Goal: Book appointment/travel/reservation

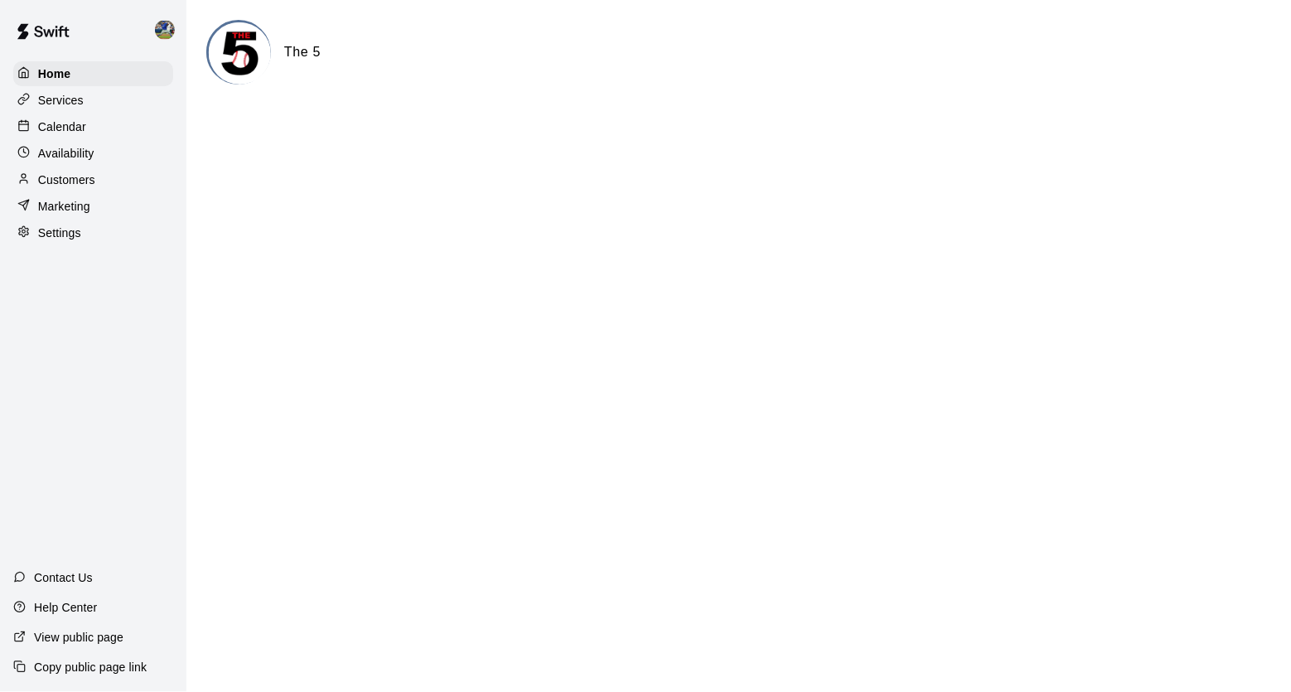
click at [112, 124] on div "Calendar" at bounding box center [93, 126] width 160 height 25
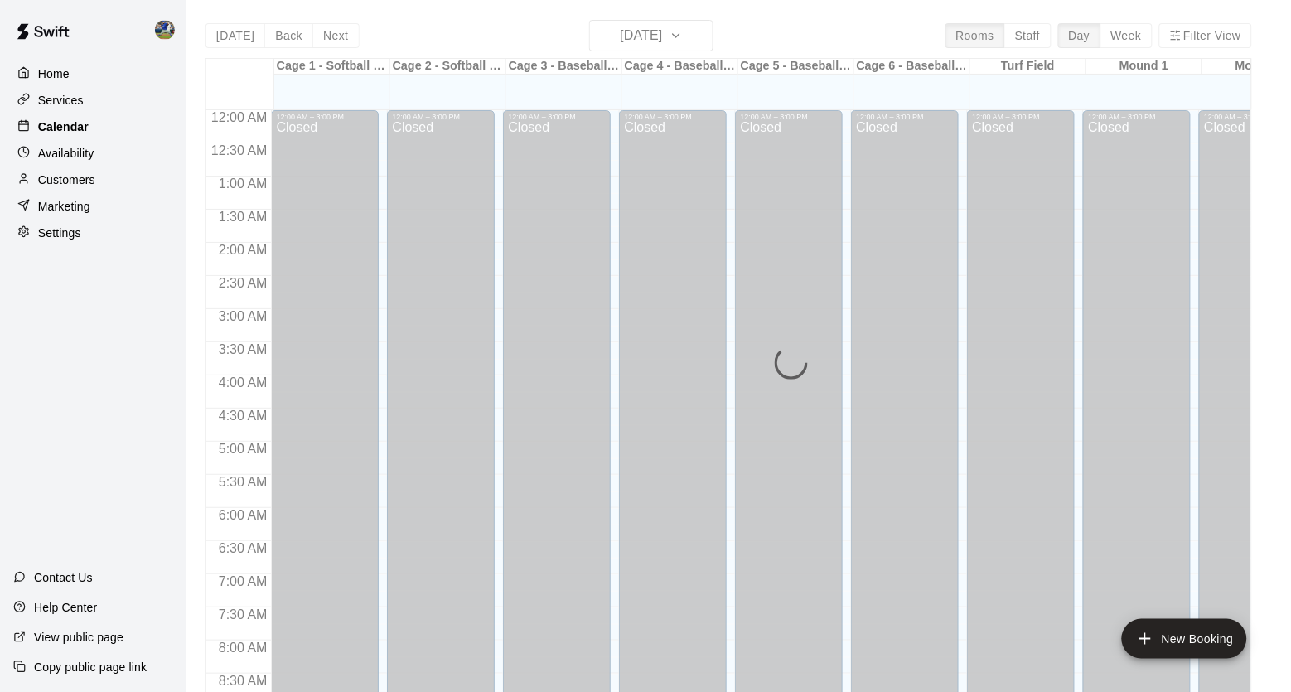
scroll to position [940, 0]
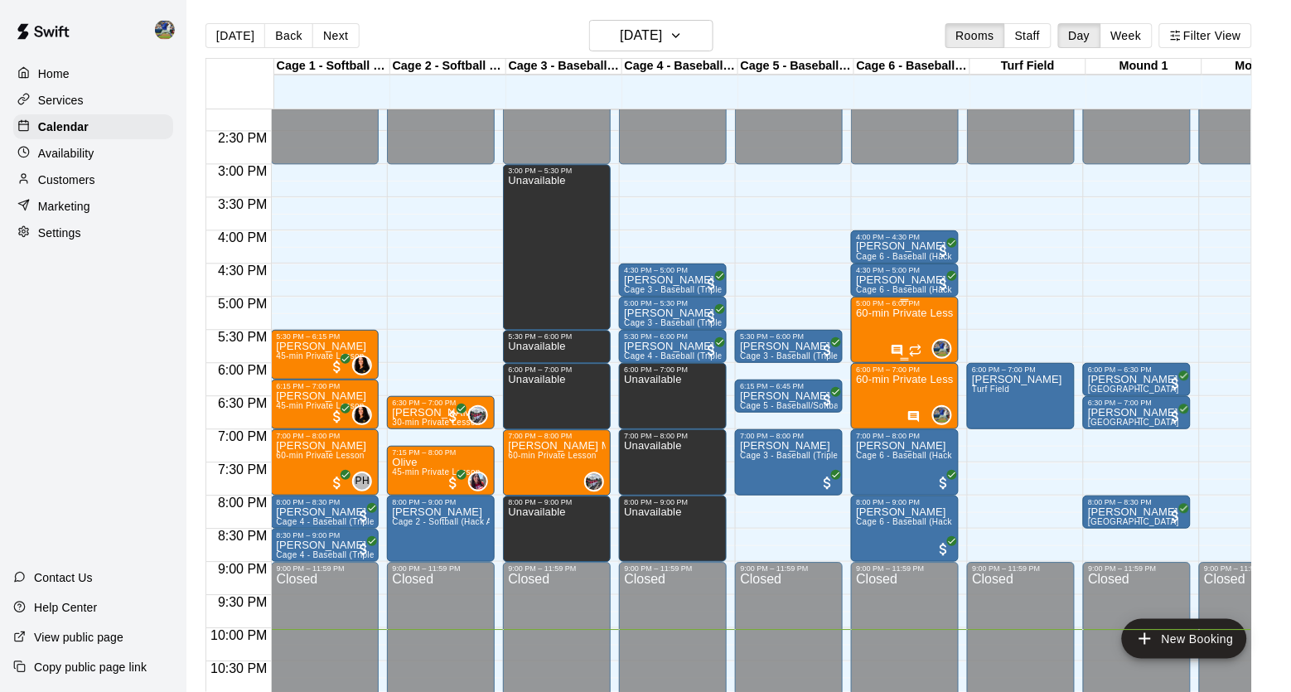
click at [913, 335] on div "60-min Private Lesson" at bounding box center [905, 653] width 98 height 692
click at [870, 369] on img "edit" at bounding box center [875, 365] width 19 height 19
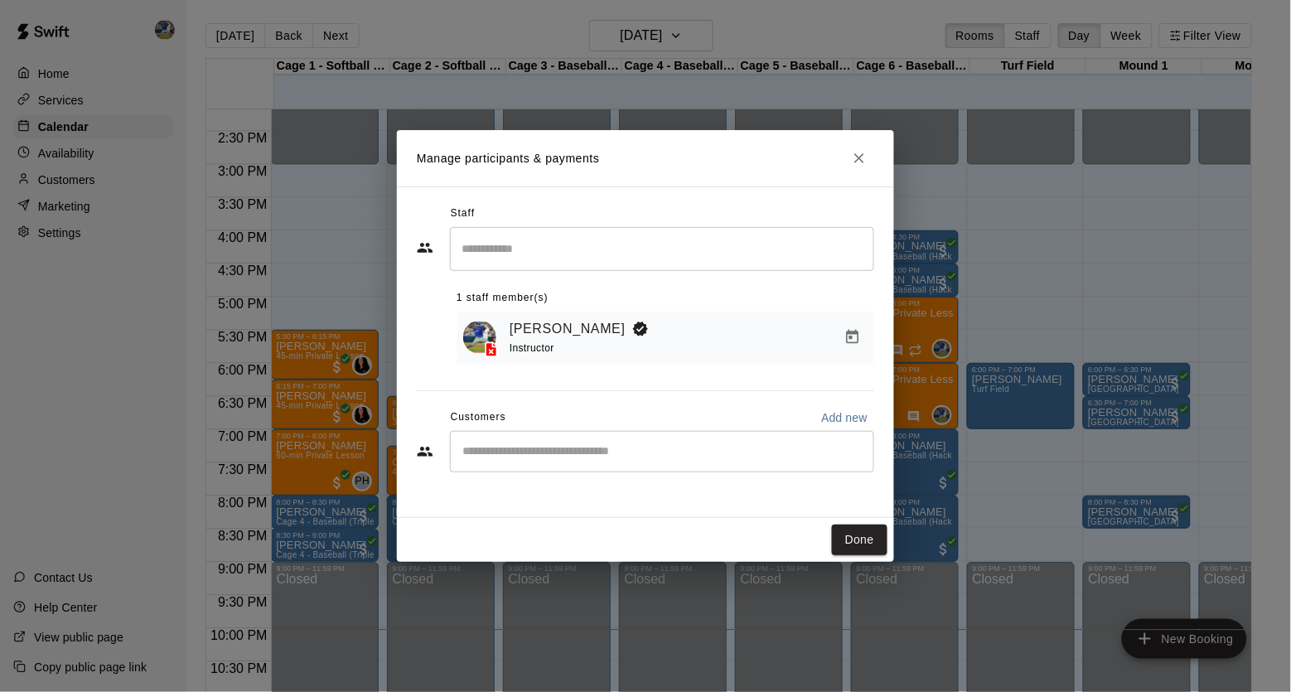
click at [676, 449] on input "Start typing to search customers..." at bounding box center [661, 451] width 409 height 17
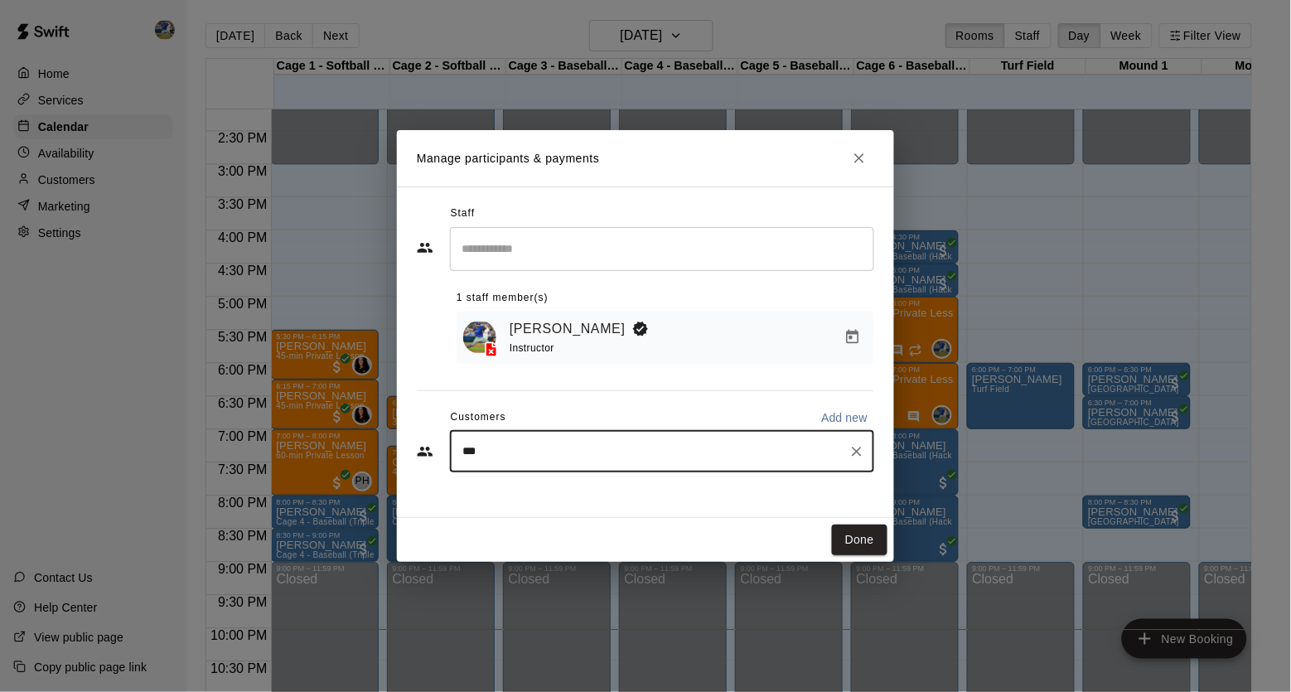
type input "****"
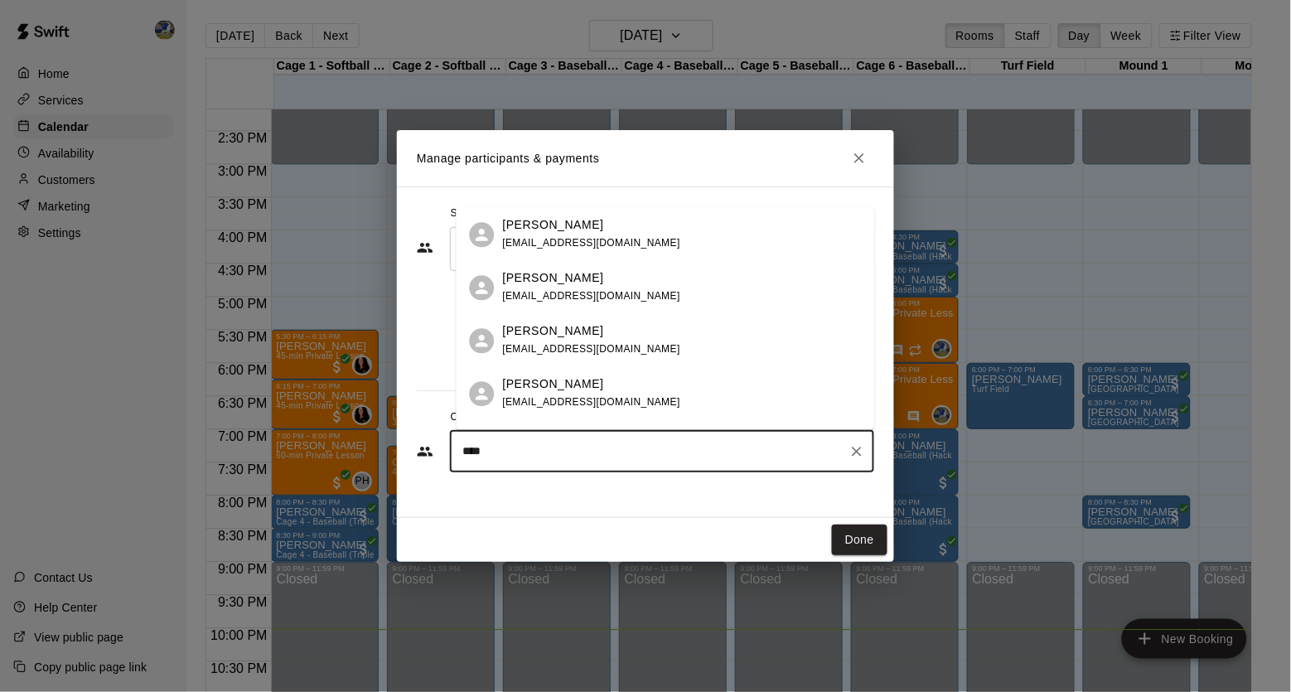
click at [687, 302] on div "[PERSON_NAME] [EMAIL_ADDRESS][DOMAIN_NAME]" at bounding box center [682, 288] width 359 height 36
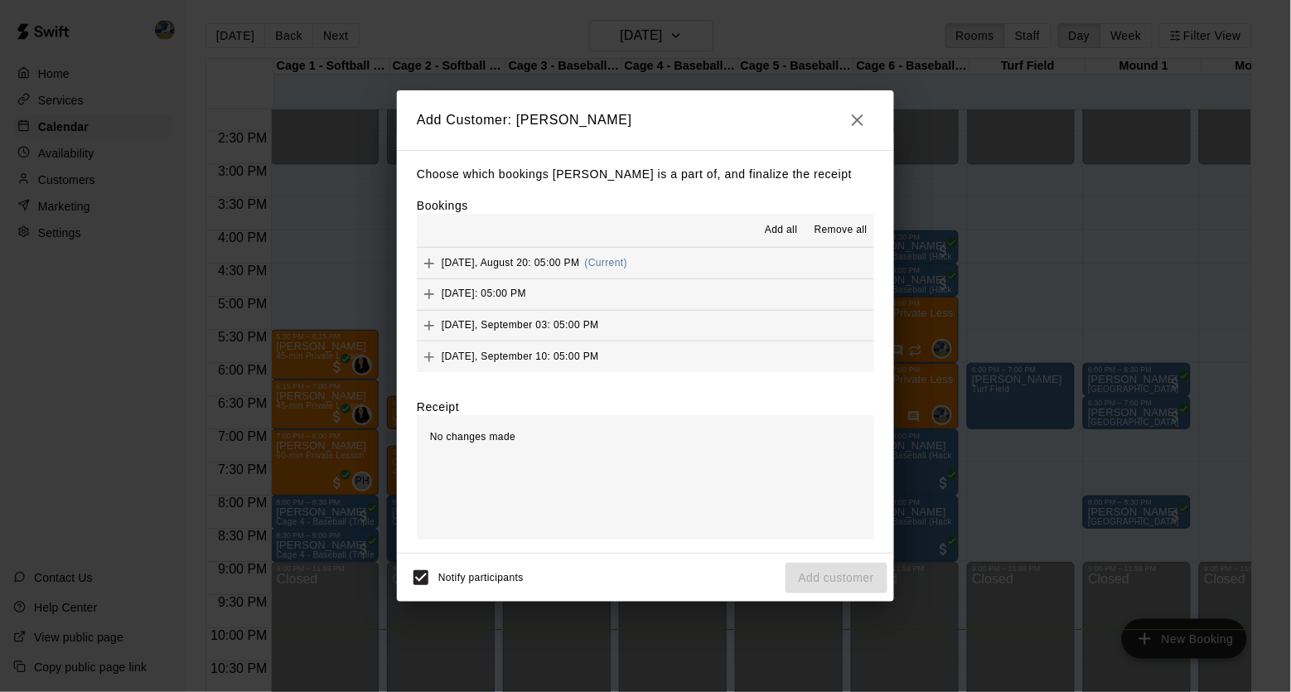
click at [555, 257] on span "[DATE], August 20: 05:00 PM" at bounding box center [511, 263] width 138 height 12
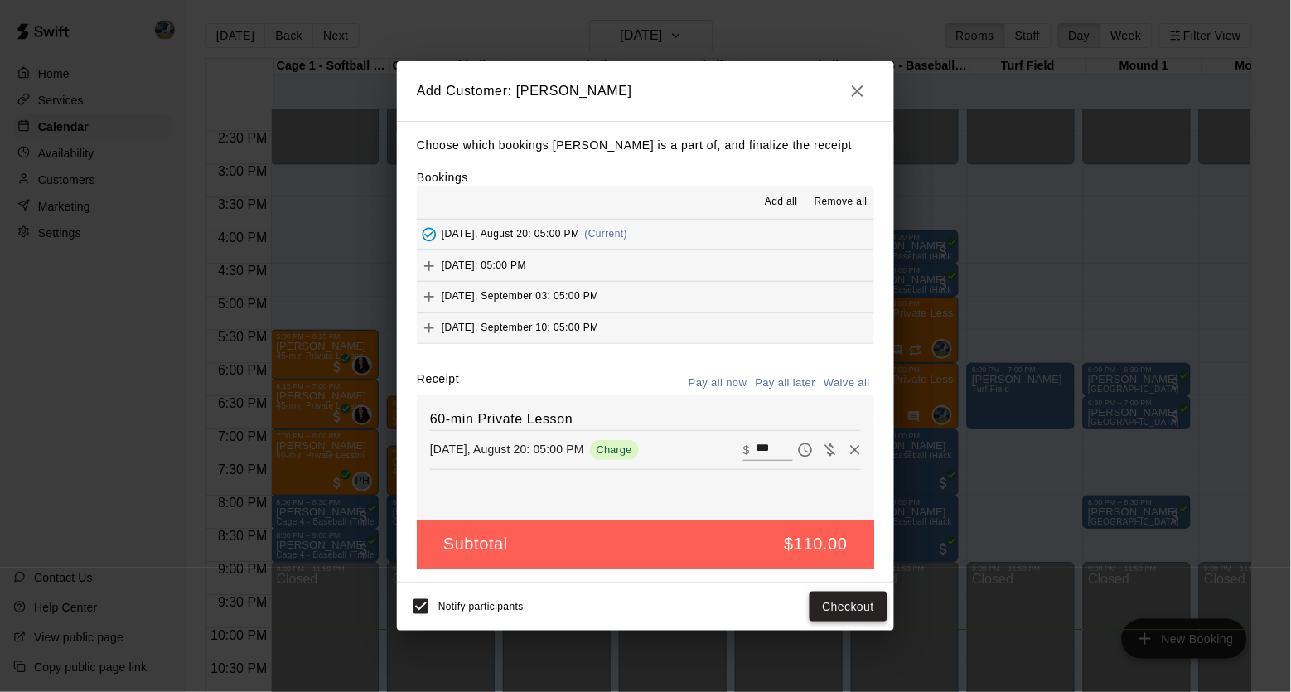
click at [838, 593] on button "Checkout" at bounding box center [848, 607] width 78 height 31
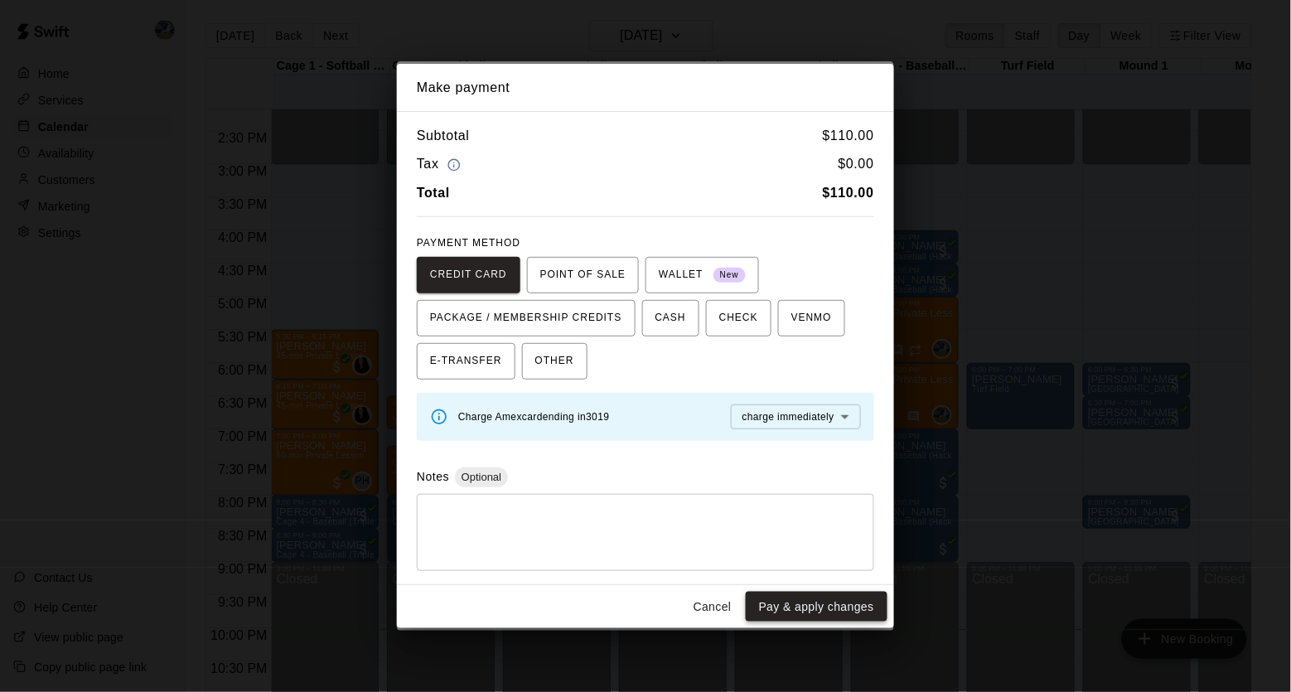
click at [837, 617] on button "Pay & apply changes" at bounding box center [817, 607] width 142 height 31
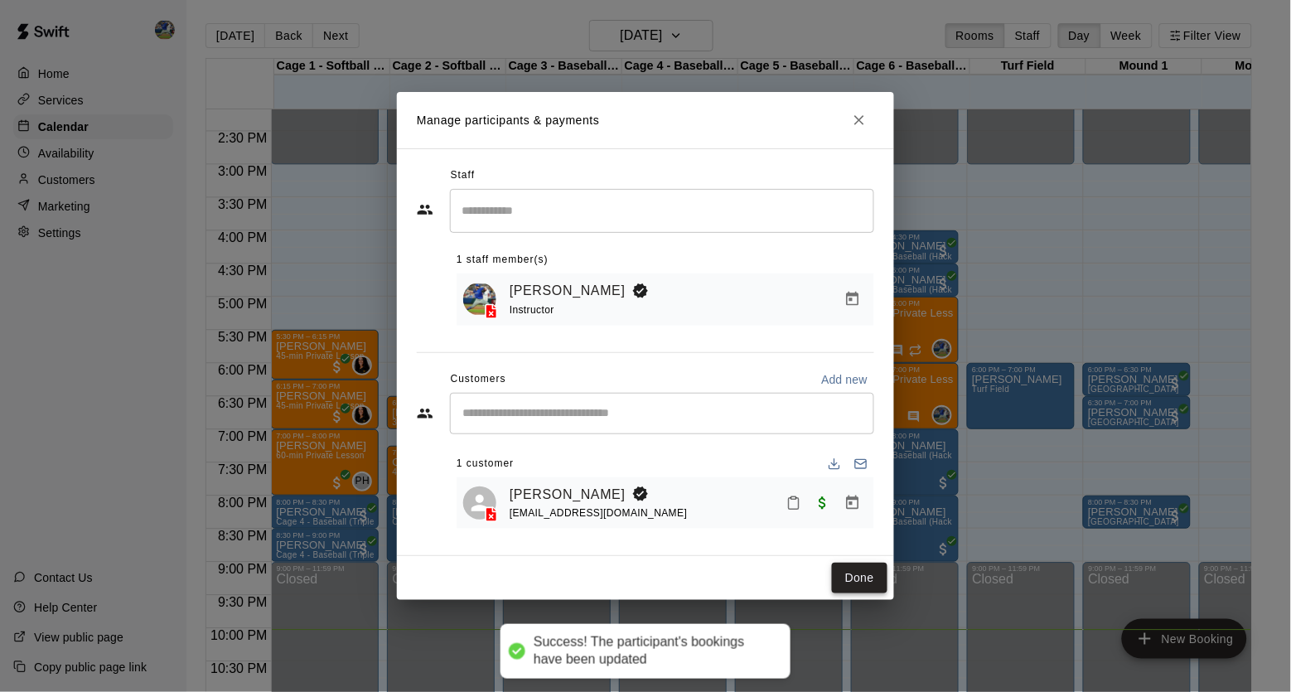
click at [843, 583] on button "Done" at bounding box center [860, 578] width 56 height 31
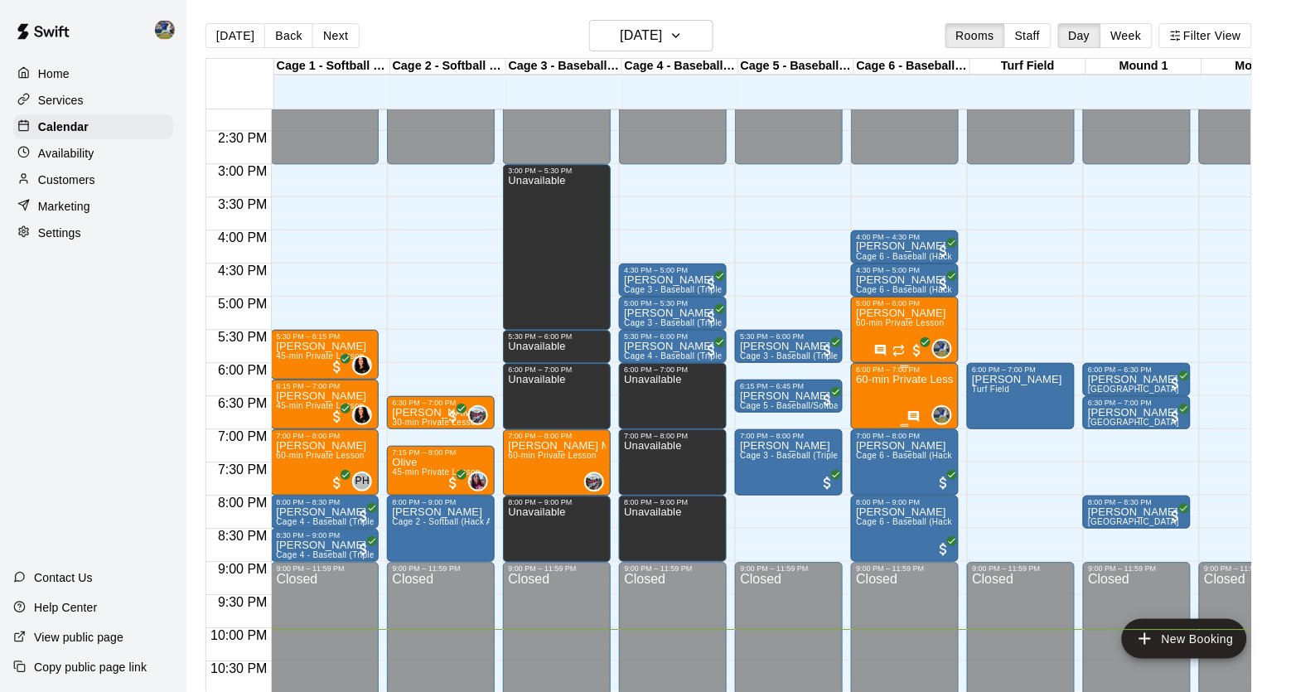
click at [887, 429] on button "edit" at bounding box center [874, 432] width 33 height 32
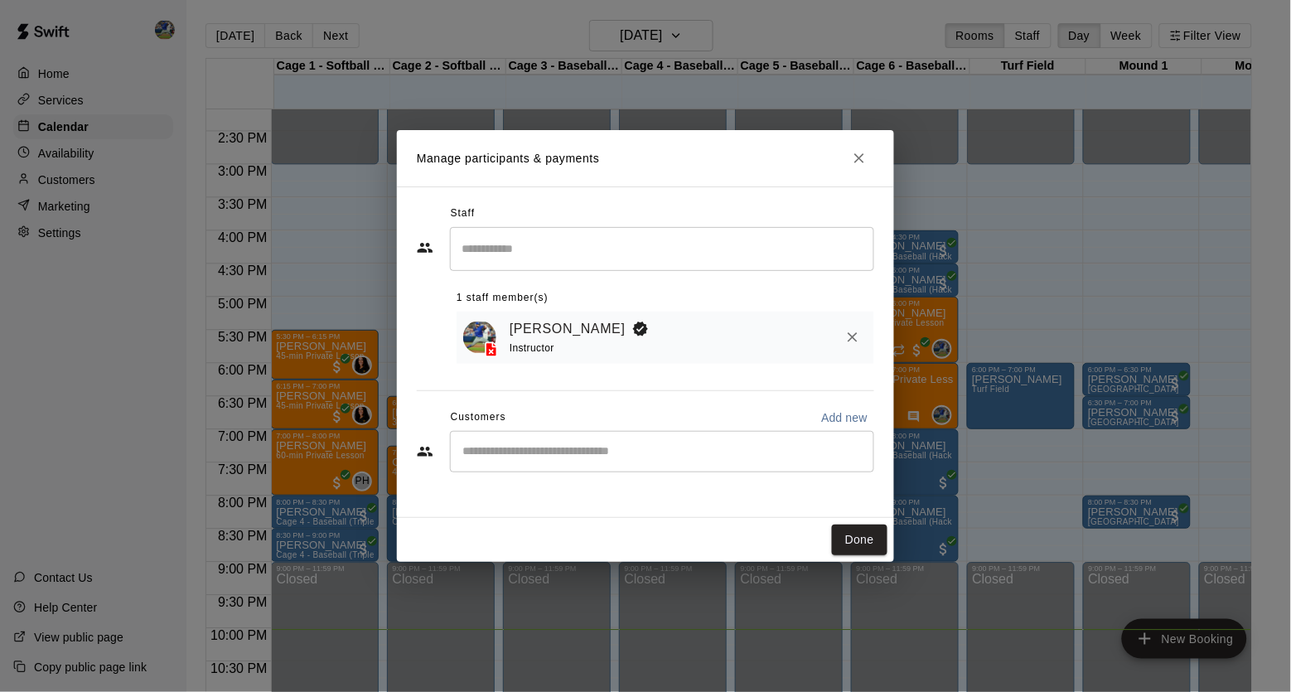
click at [731, 444] on input "Start typing to search customers..." at bounding box center [661, 451] width 409 height 17
type input "******"
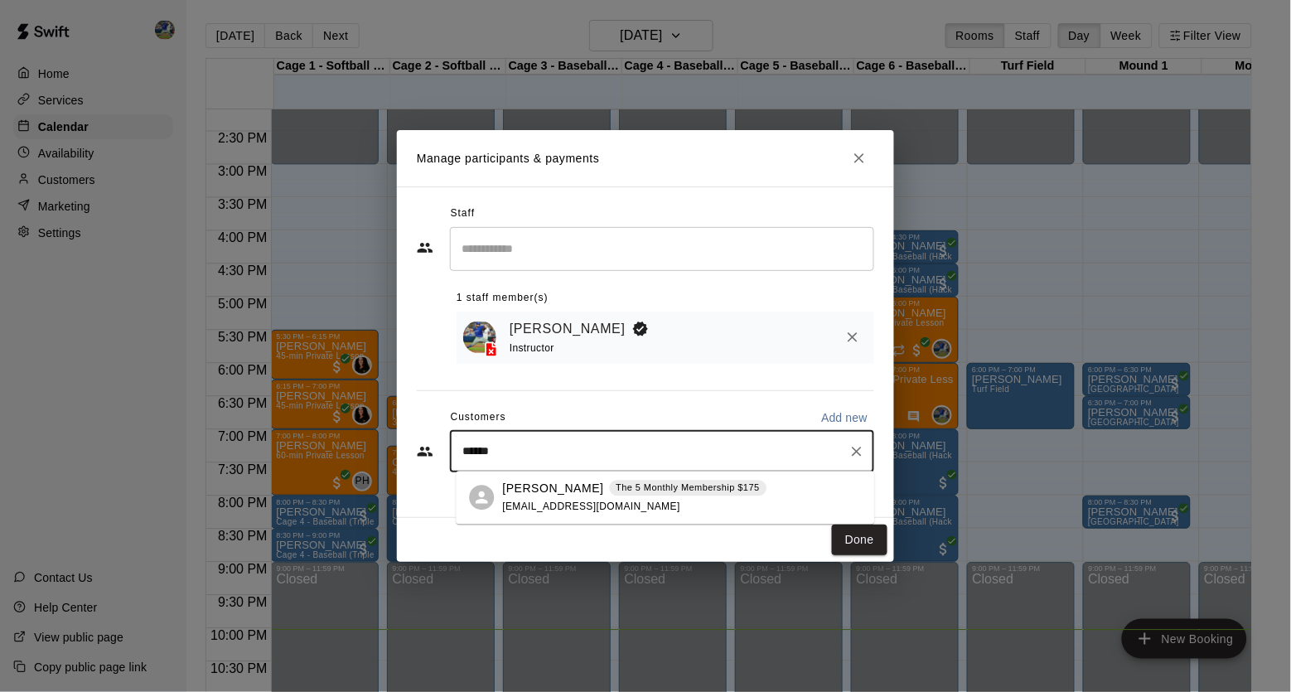
click at [702, 479] on div "[PERSON_NAME] The 5 Monthly Membership $175 [EMAIL_ADDRESS][DOMAIN_NAME]" at bounding box center [665, 497] width 418 height 53
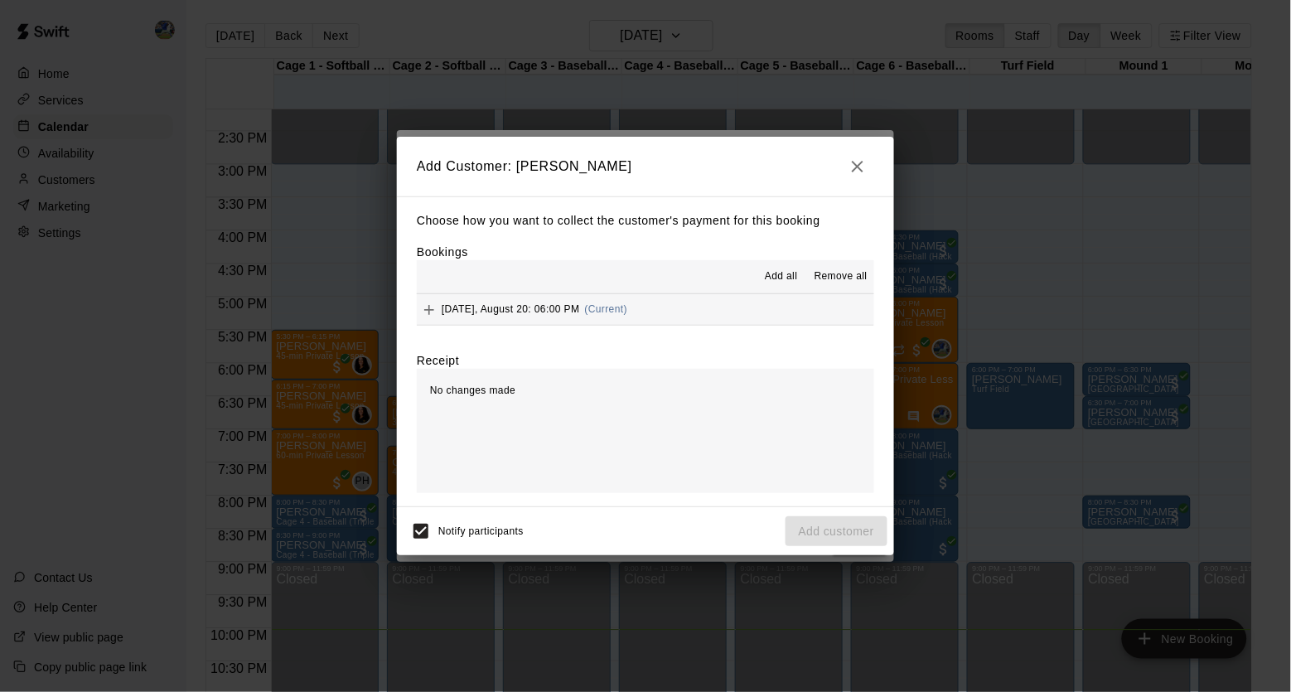
click at [532, 303] on span "[DATE], August 20: 06:00 PM" at bounding box center [511, 309] width 138 height 12
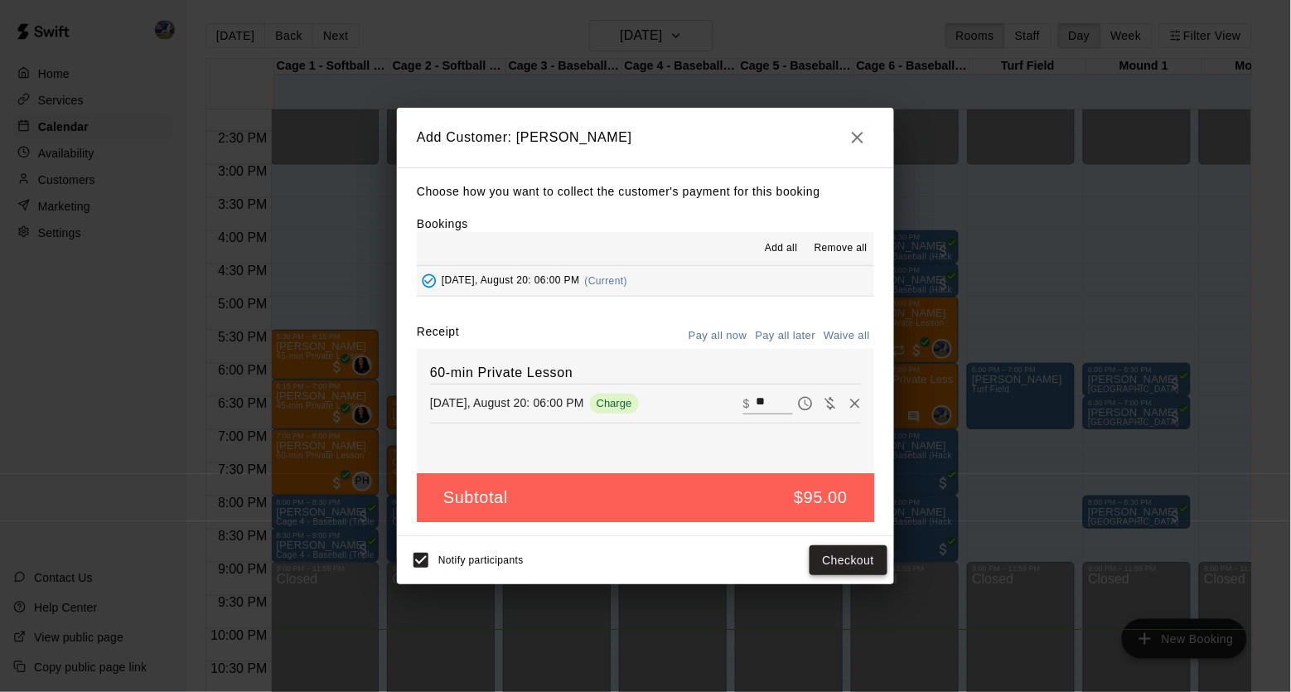
click at [841, 554] on button "Checkout" at bounding box center [848, 560] width 78 height 31
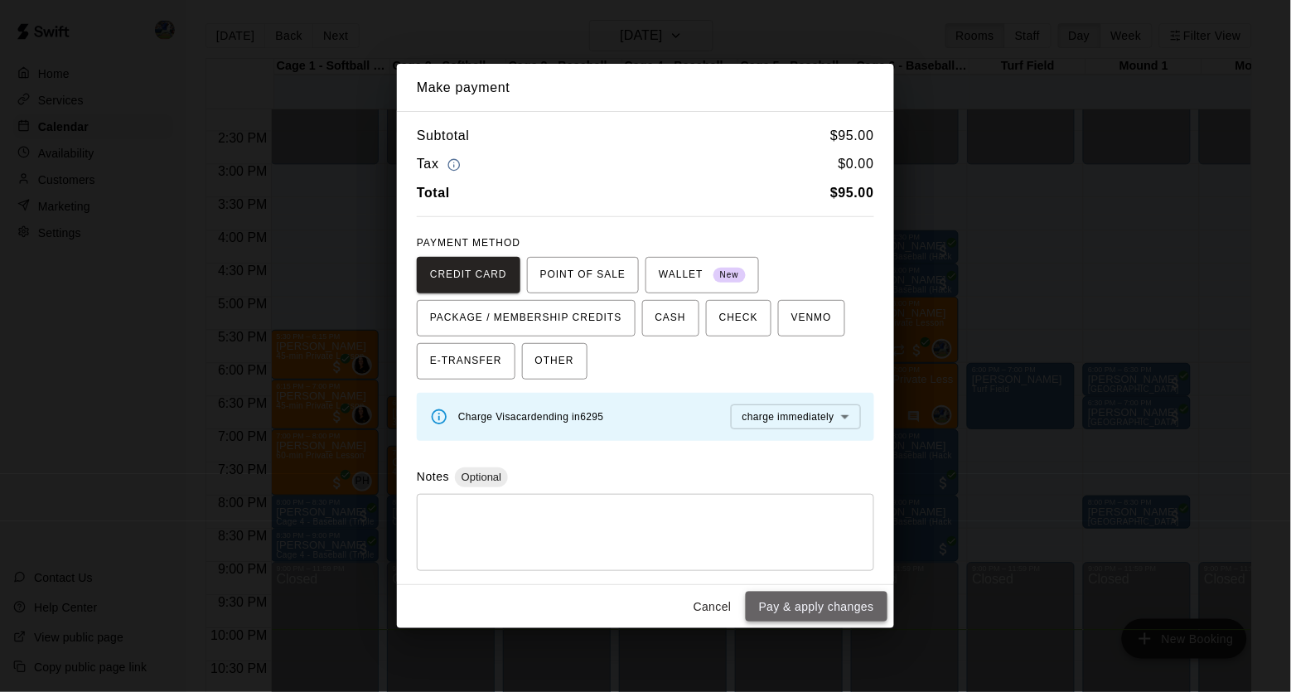
click at [836, 609] on button "Pay & apply changes" at bounding box center [817, 607] width 142 height 31
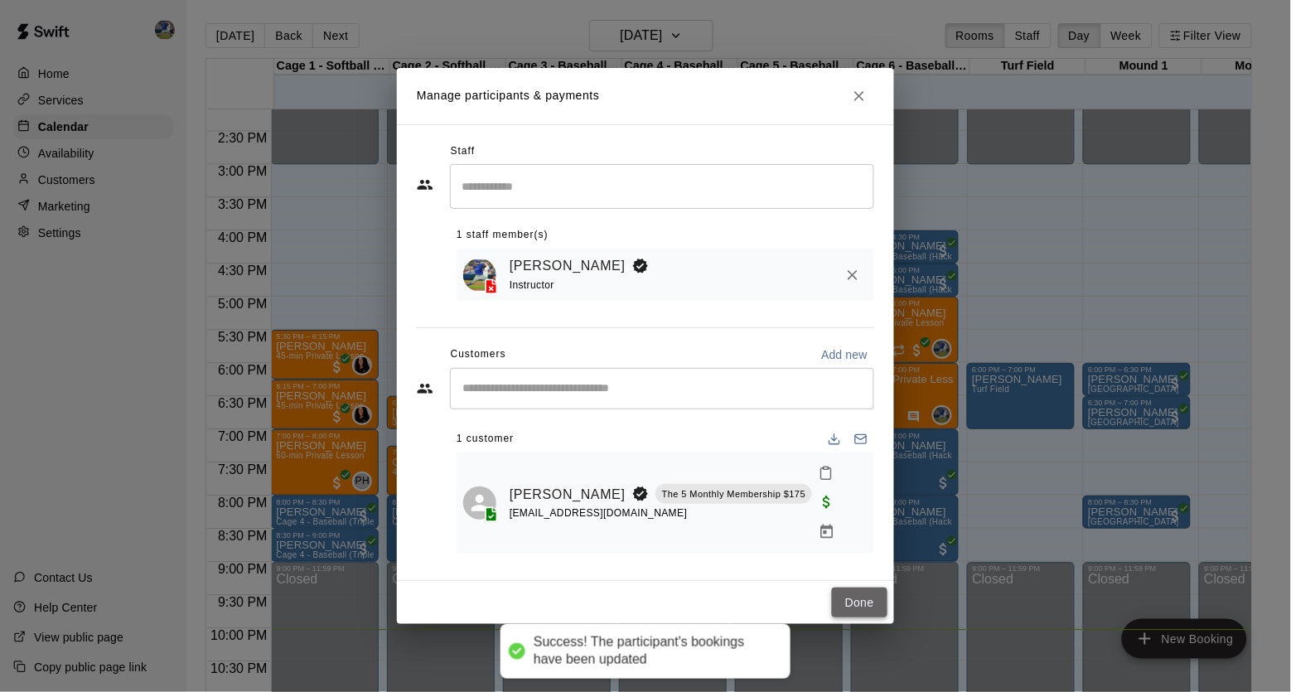
click at [861, 597] on button "Done" at bounding box center [860, 602] width 56 height 31
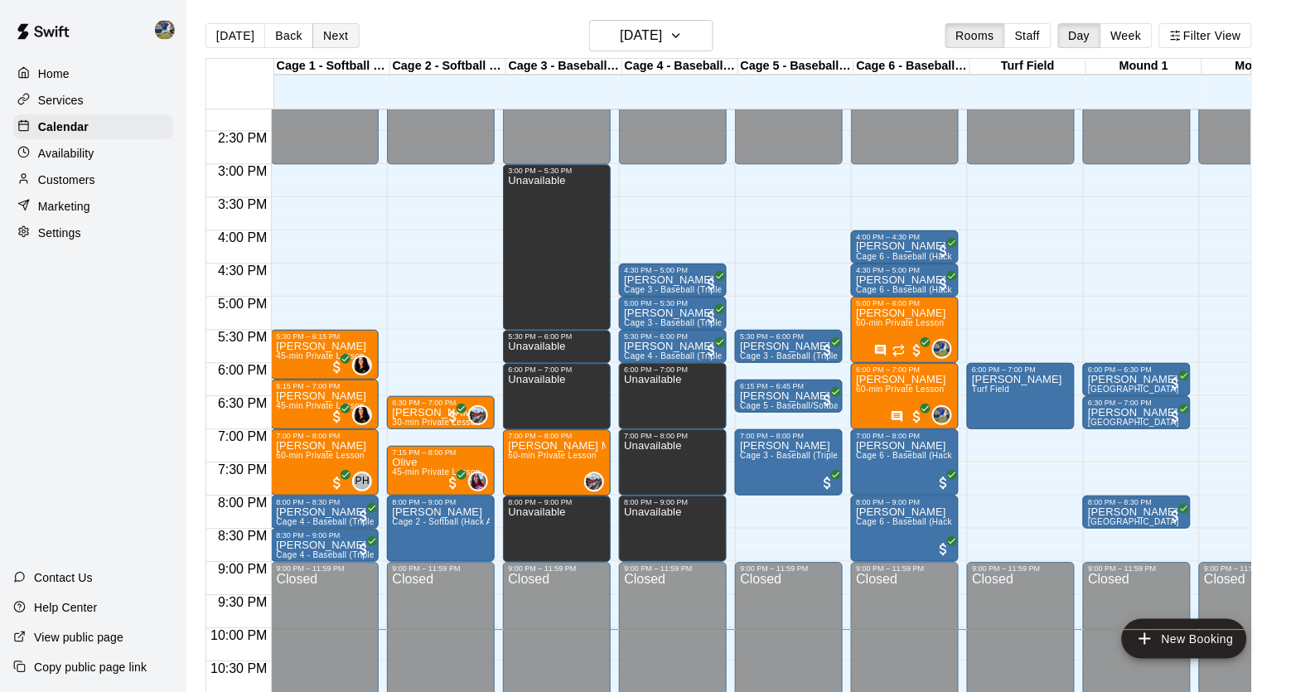
click at [337, 36] on button "Next" at bounding box center [335, 35] width 46 height 25
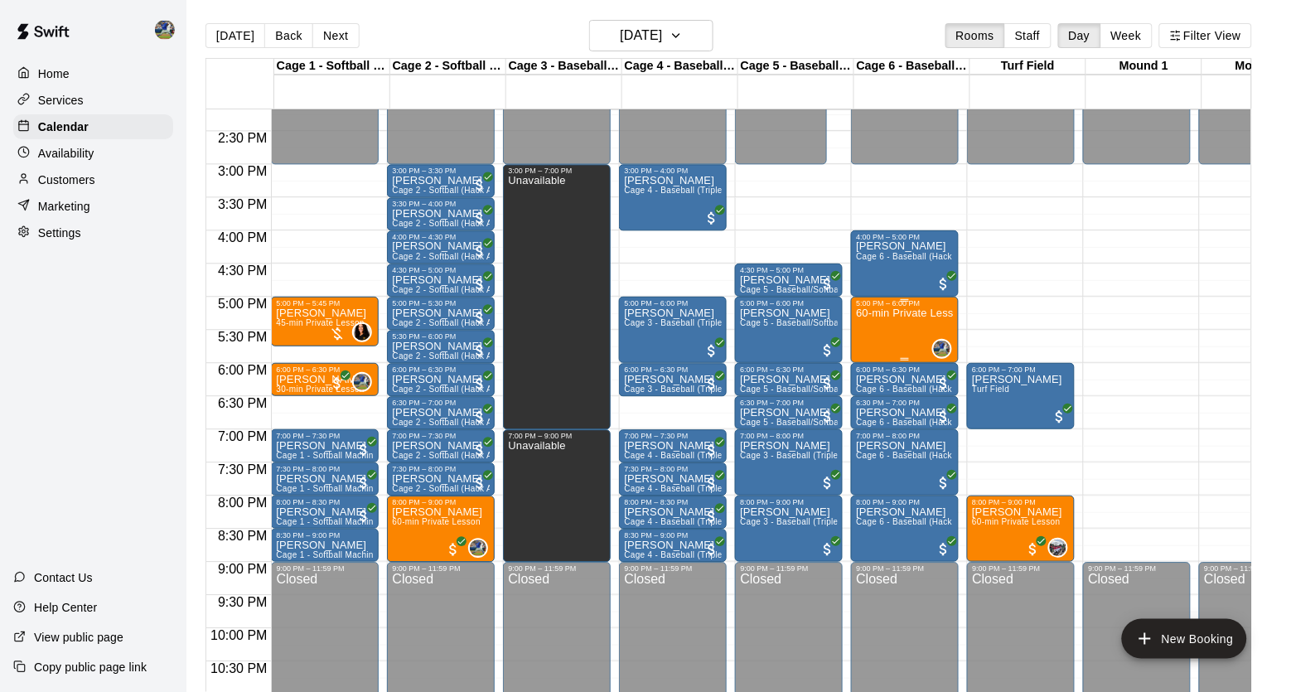
click at [902, 313] on p "60-min Private Lesson" at bounding box center [905, 313] width 98 height 0
click at [879, 331] on icon "edit" at bounding box center [874, 332] width 15 height 15
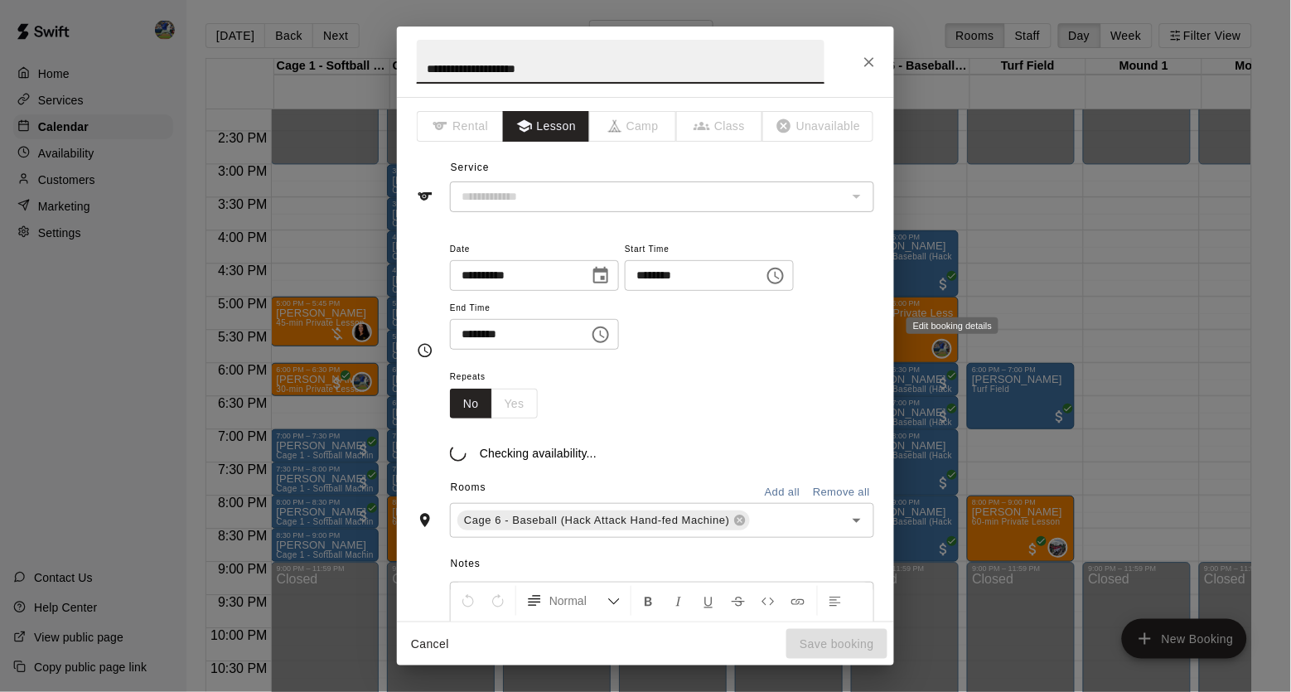
type input "**********"
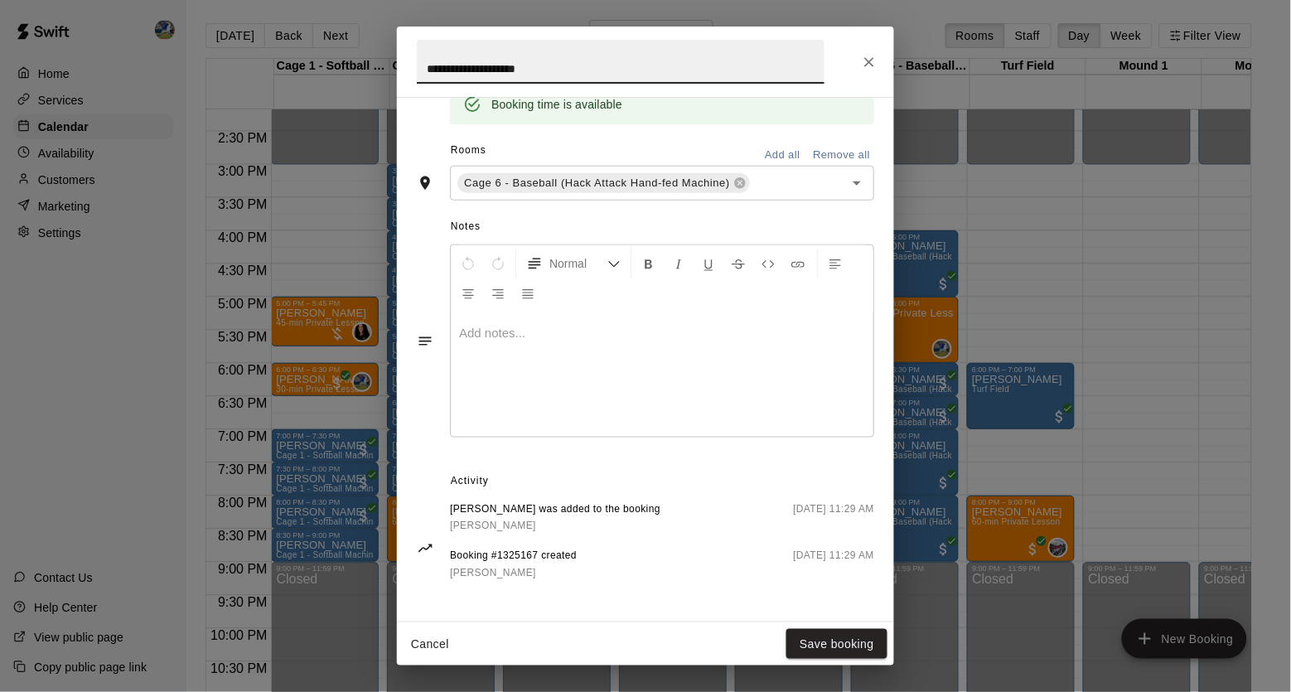
scroll to position [356, 0]
click at [868, 54] on icon "Close" at bounding box center [869, 62] width 17 height 17
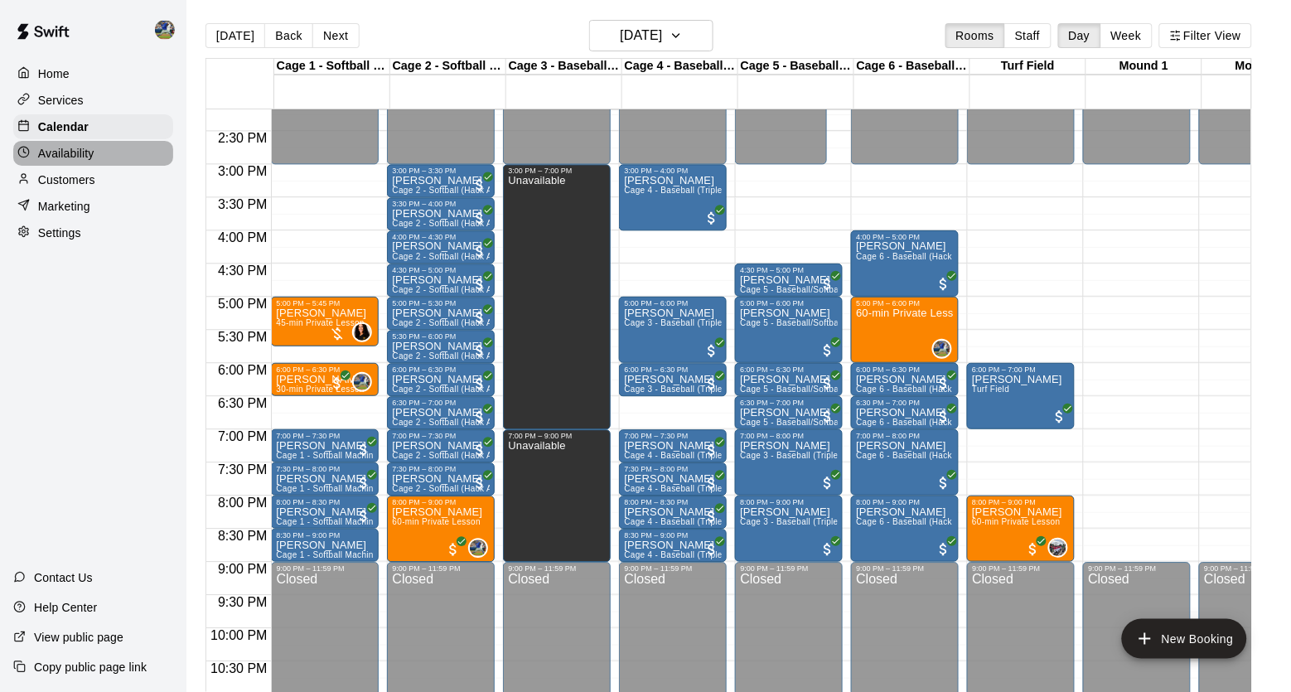
click at [92, 148] on p "Availability" at bounding box center [66, 153] width 56 height 17
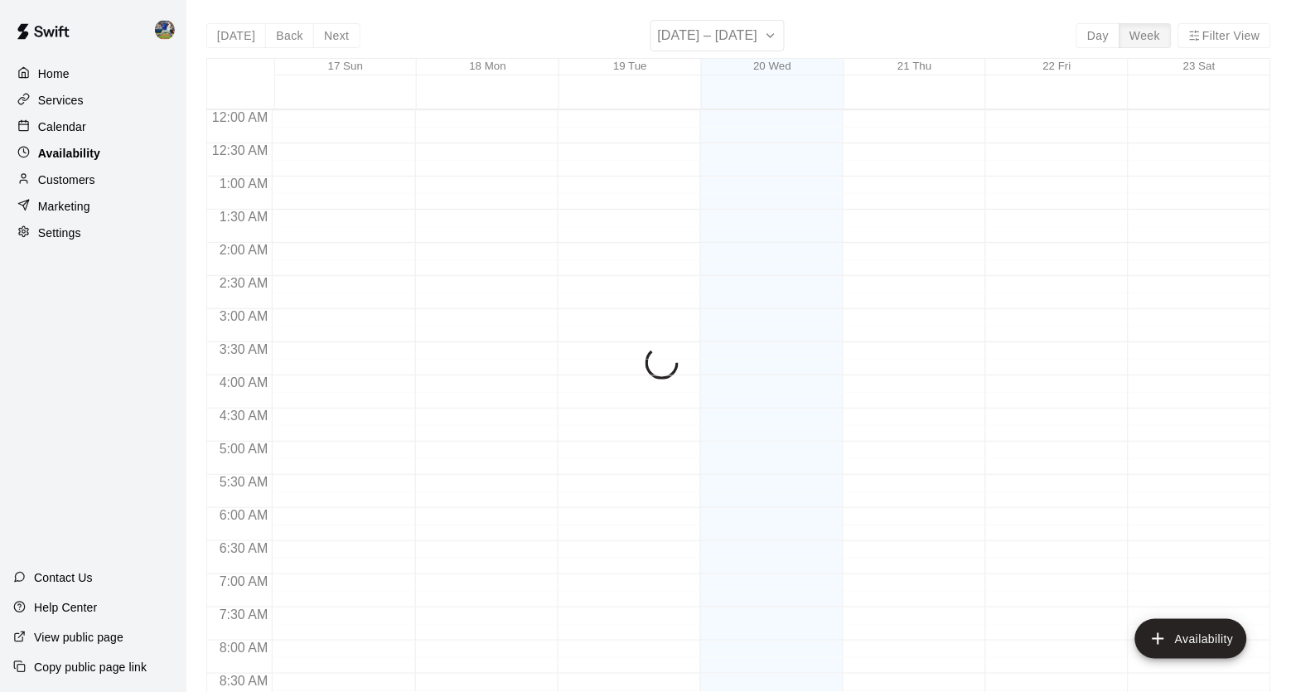
scroll to position [990, 0]
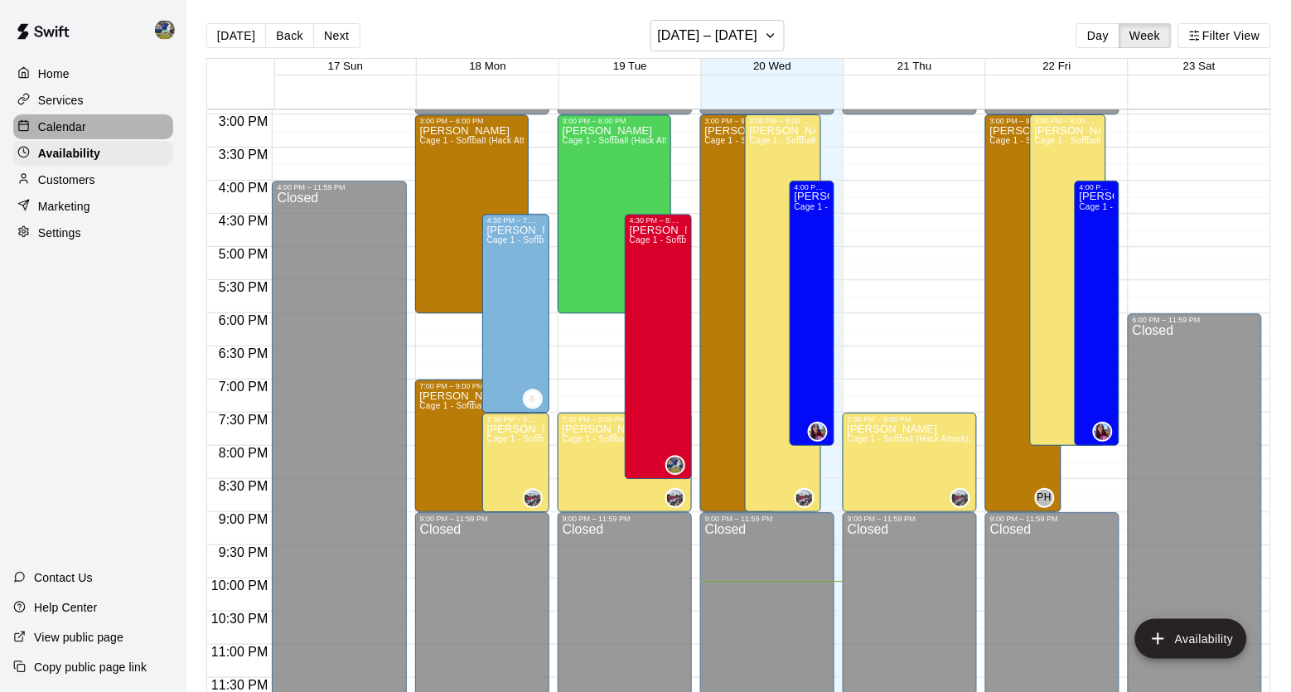
click at [111, 131] on div "Calendar" at bounding box center [93, 126] width 160 height 25
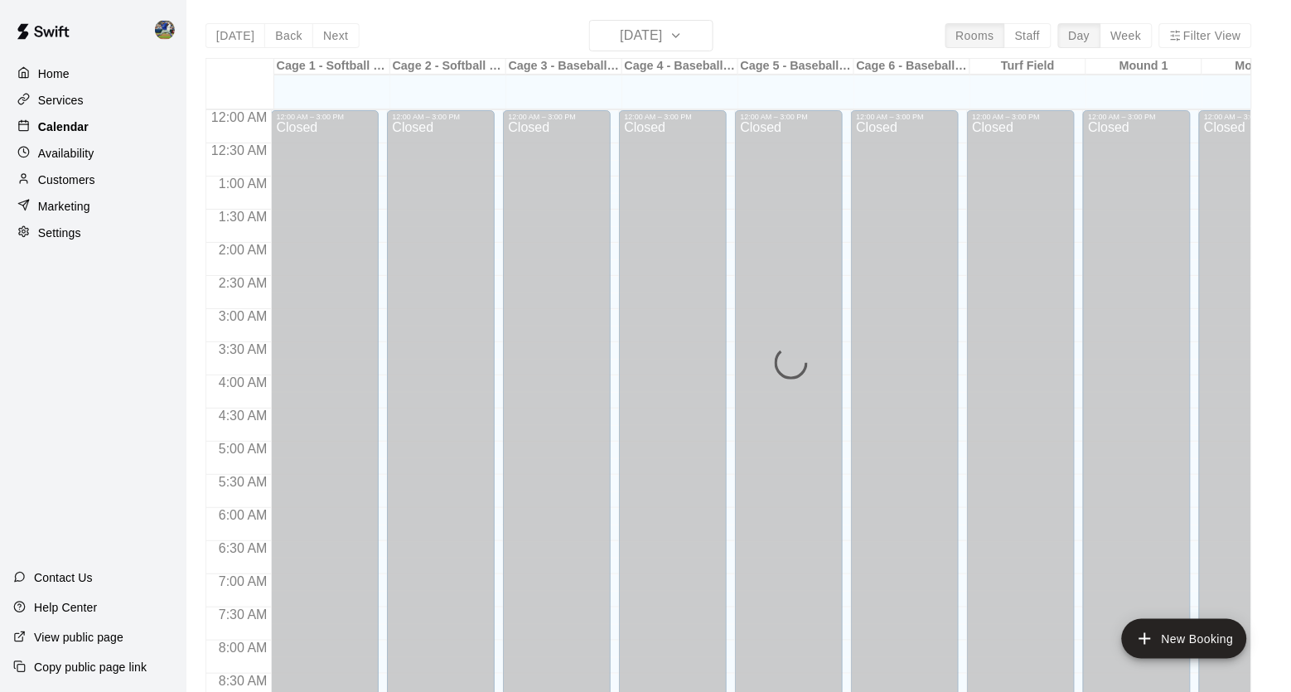
scroll to position [940, 0]
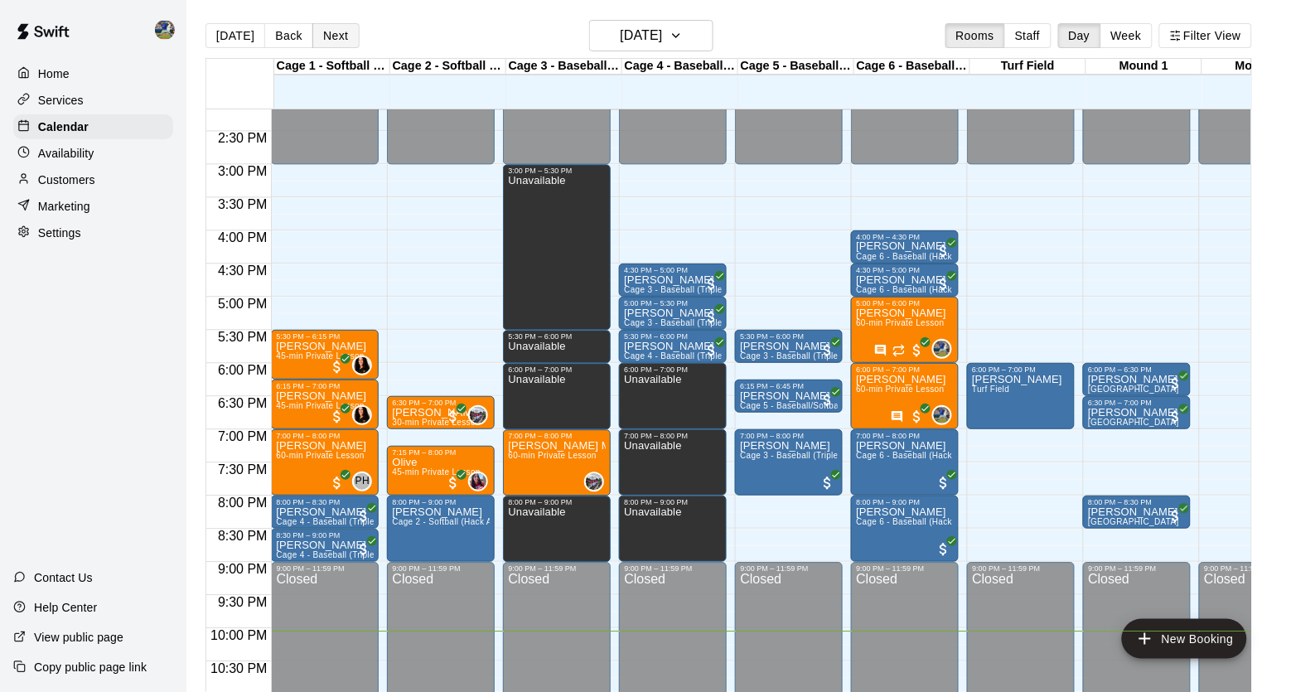
click at [344, 25] on button "Next" at bounding box center [335, 35] width 46 height 25
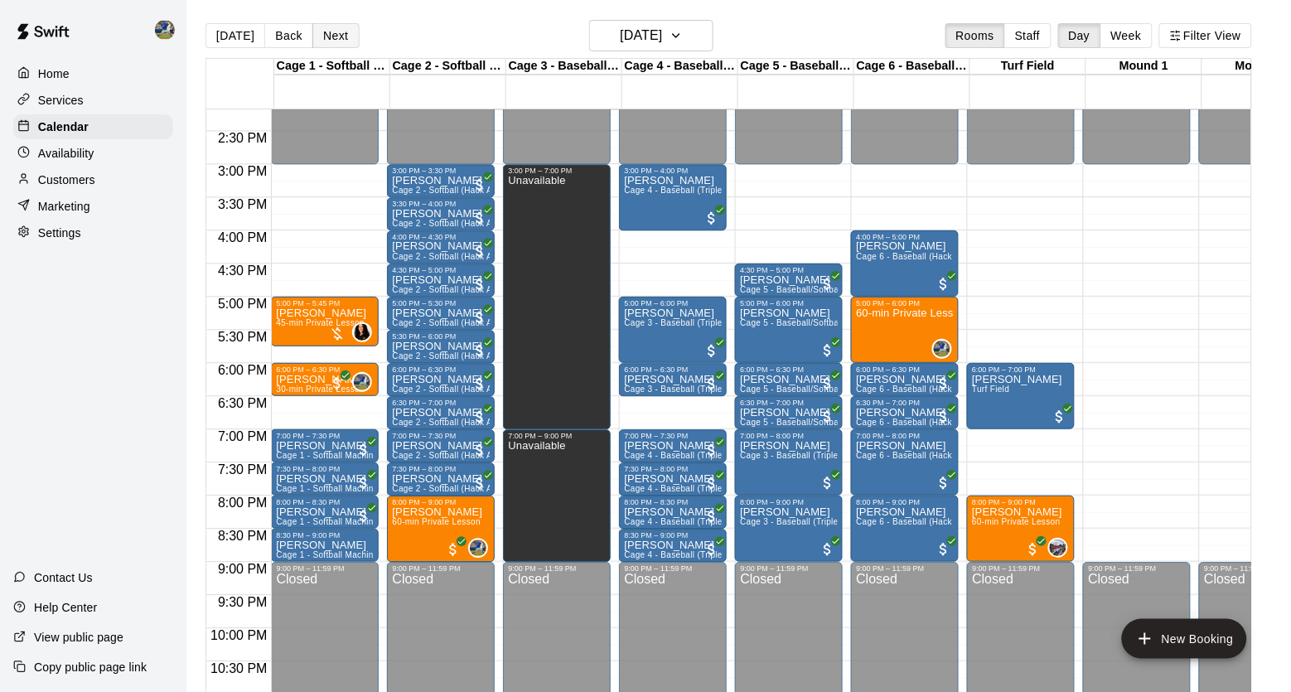
click at [344, 25] on button "Next" at bounding box center [335, 35] width 46 height 25
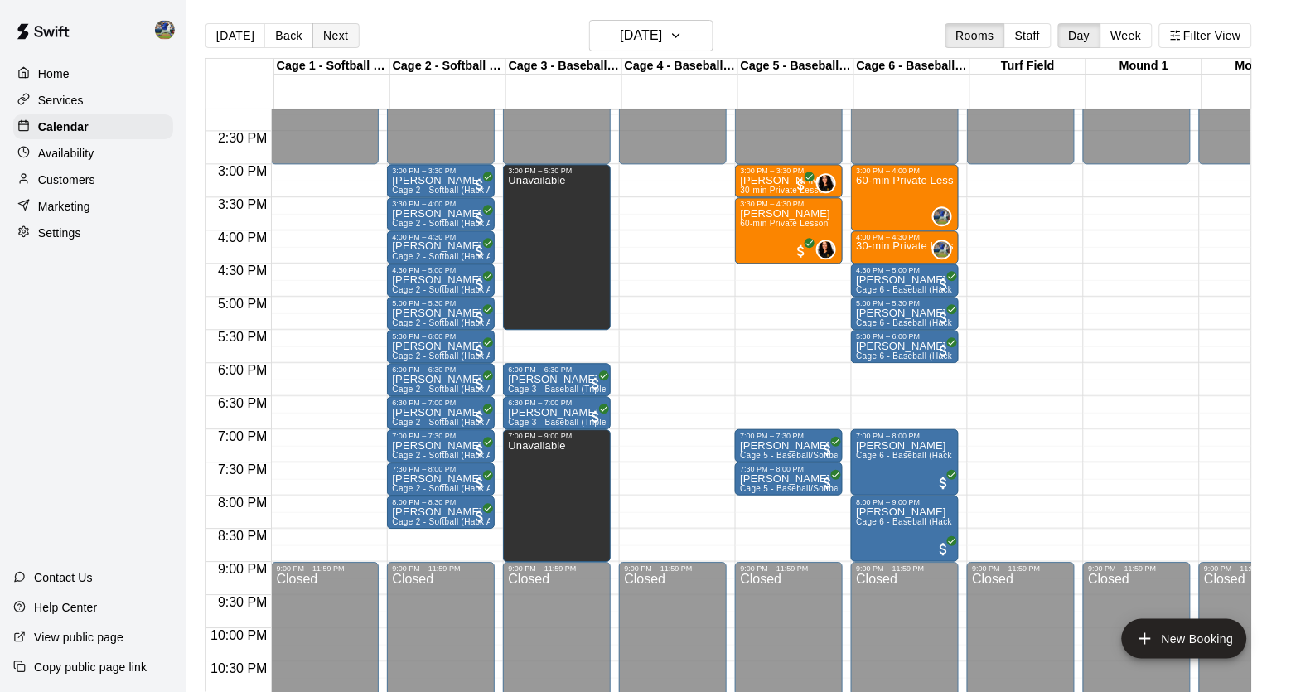
click at [335, 31] on button "Next" at bounding box center [335, 35] width 46 height 25
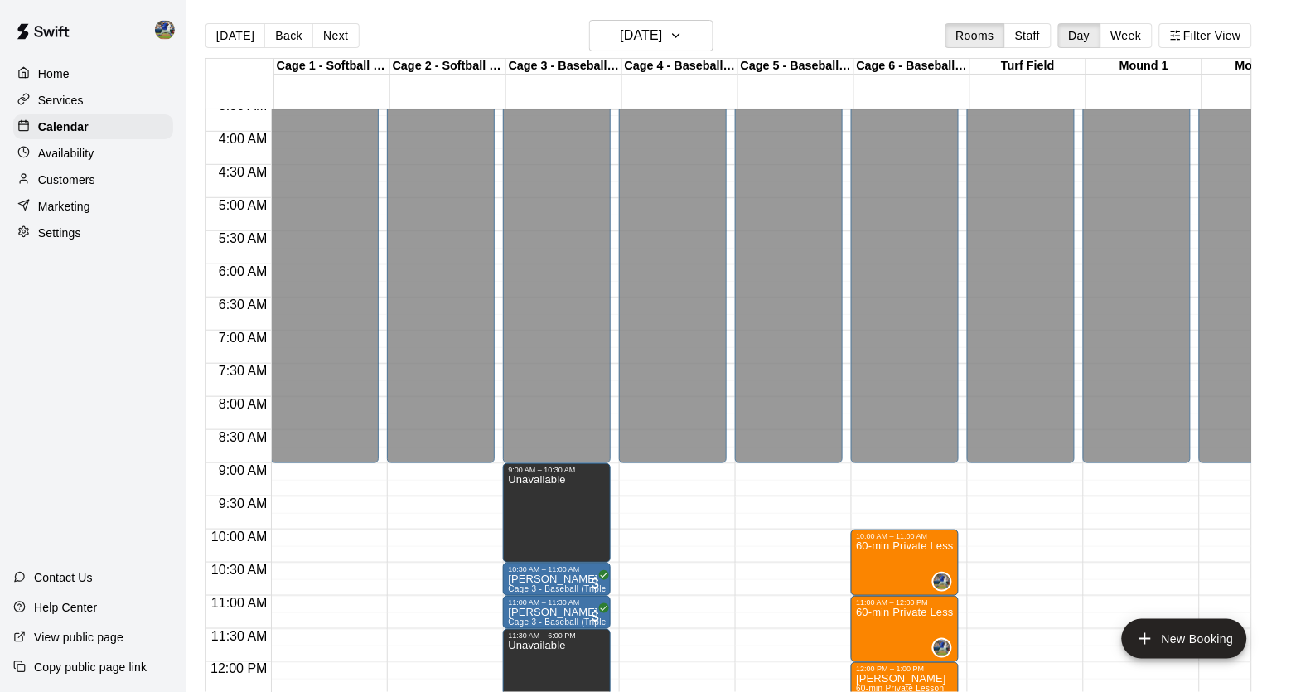
scroll to position [242, 0]
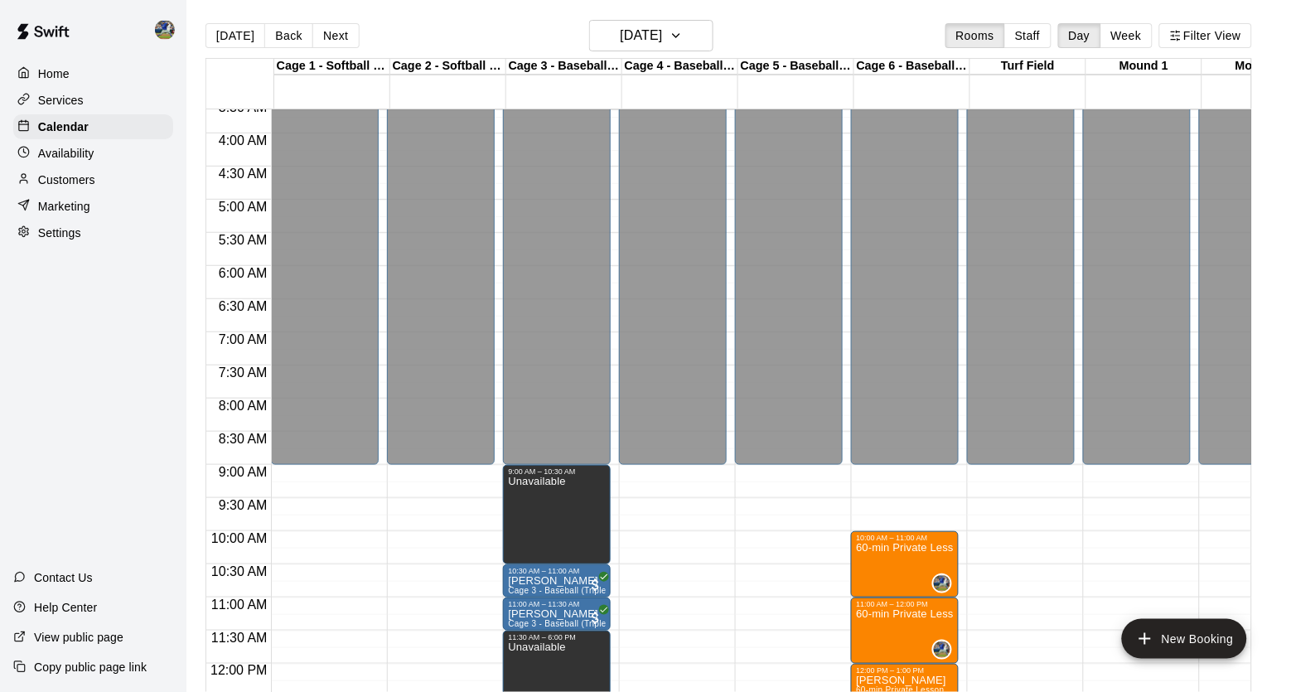
click at [189, 136] on main "[DATE] Back [DATE][DATE] Rooms Staff Day Week Filter View Cage 1 - Softball (Ha…" at bounding box center [738, 359] width 1104 height 718
